Goal: Navigation & Orientation: Go to known website

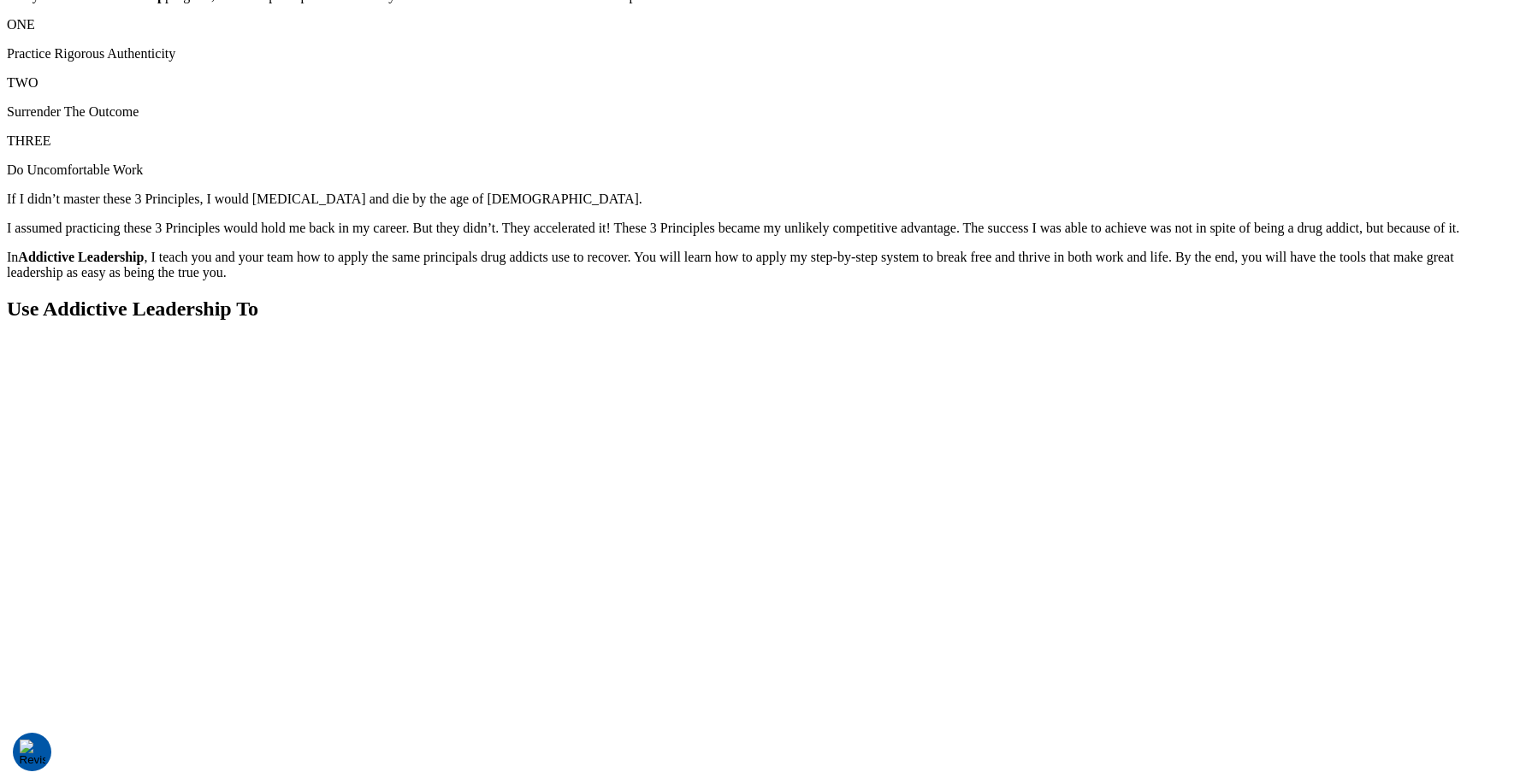
scroll to position [2354, 0]
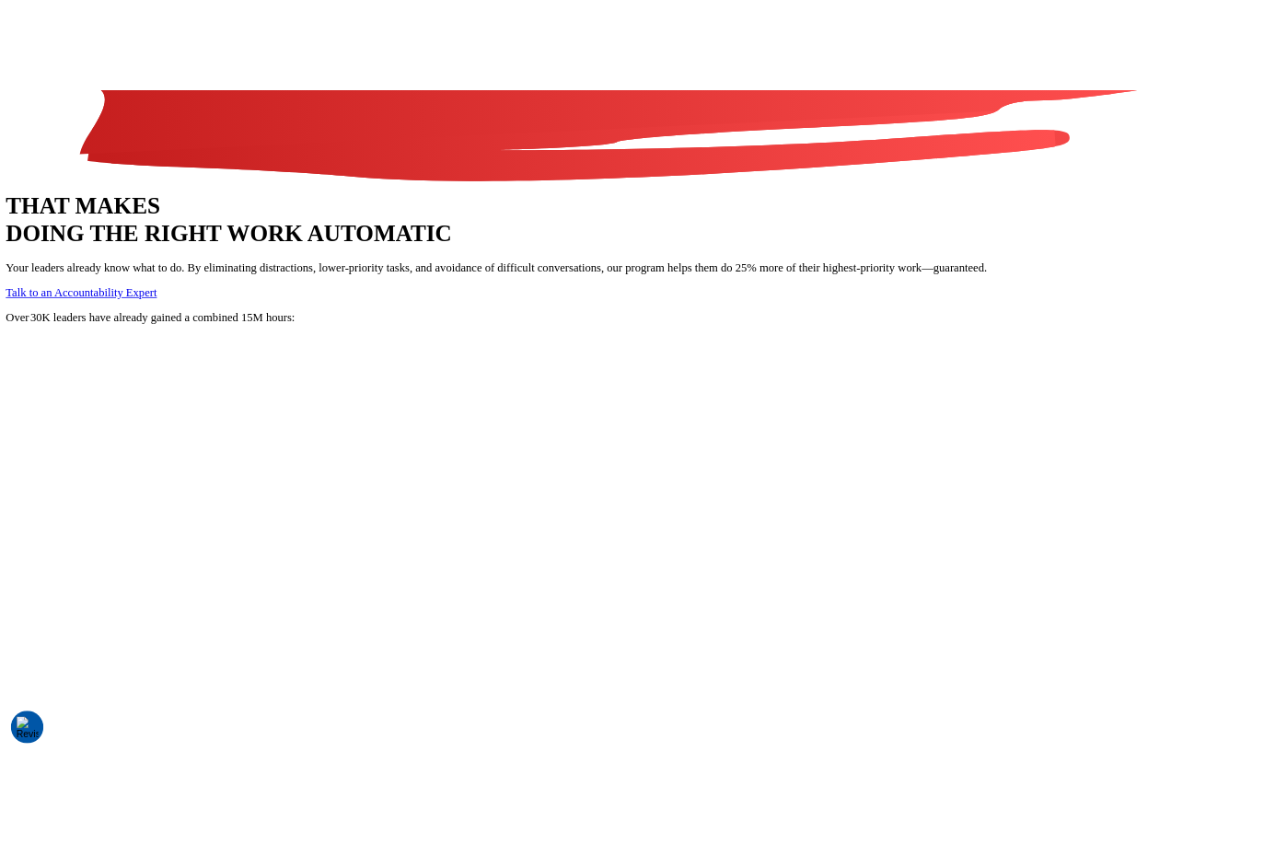
scroll to position [296, 0]
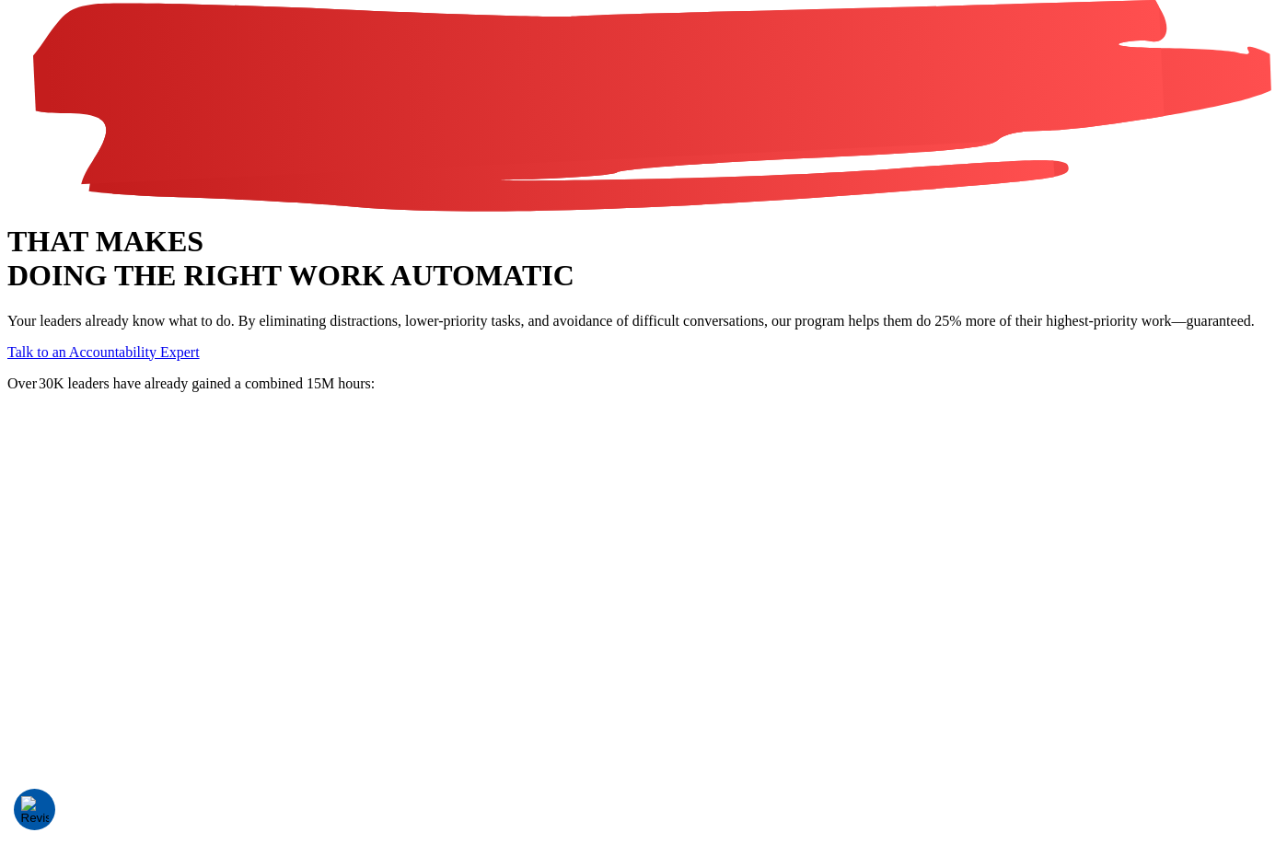
scroll to position [240, 0]
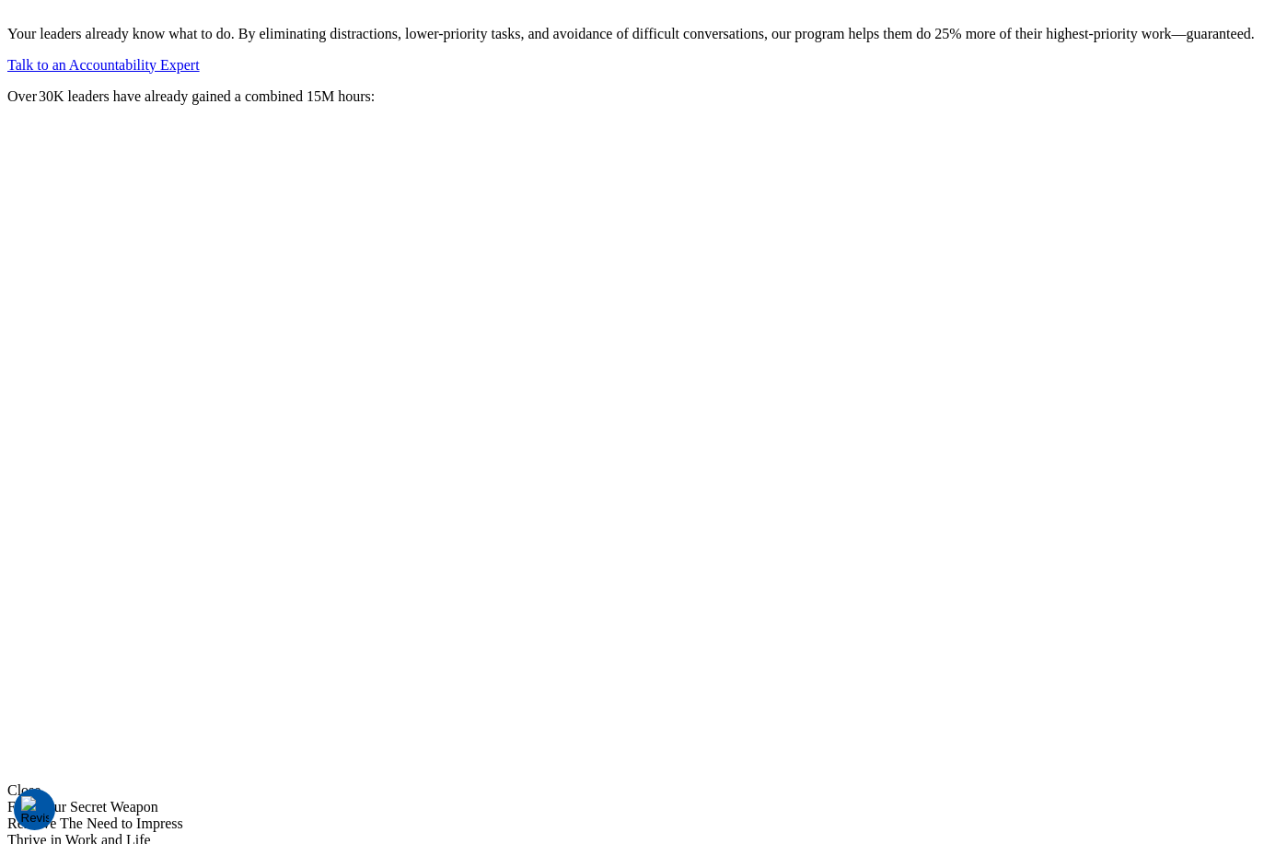
scroll to position [522, 0]
